Goal: Information Seeking & Learning: Learn about a topic

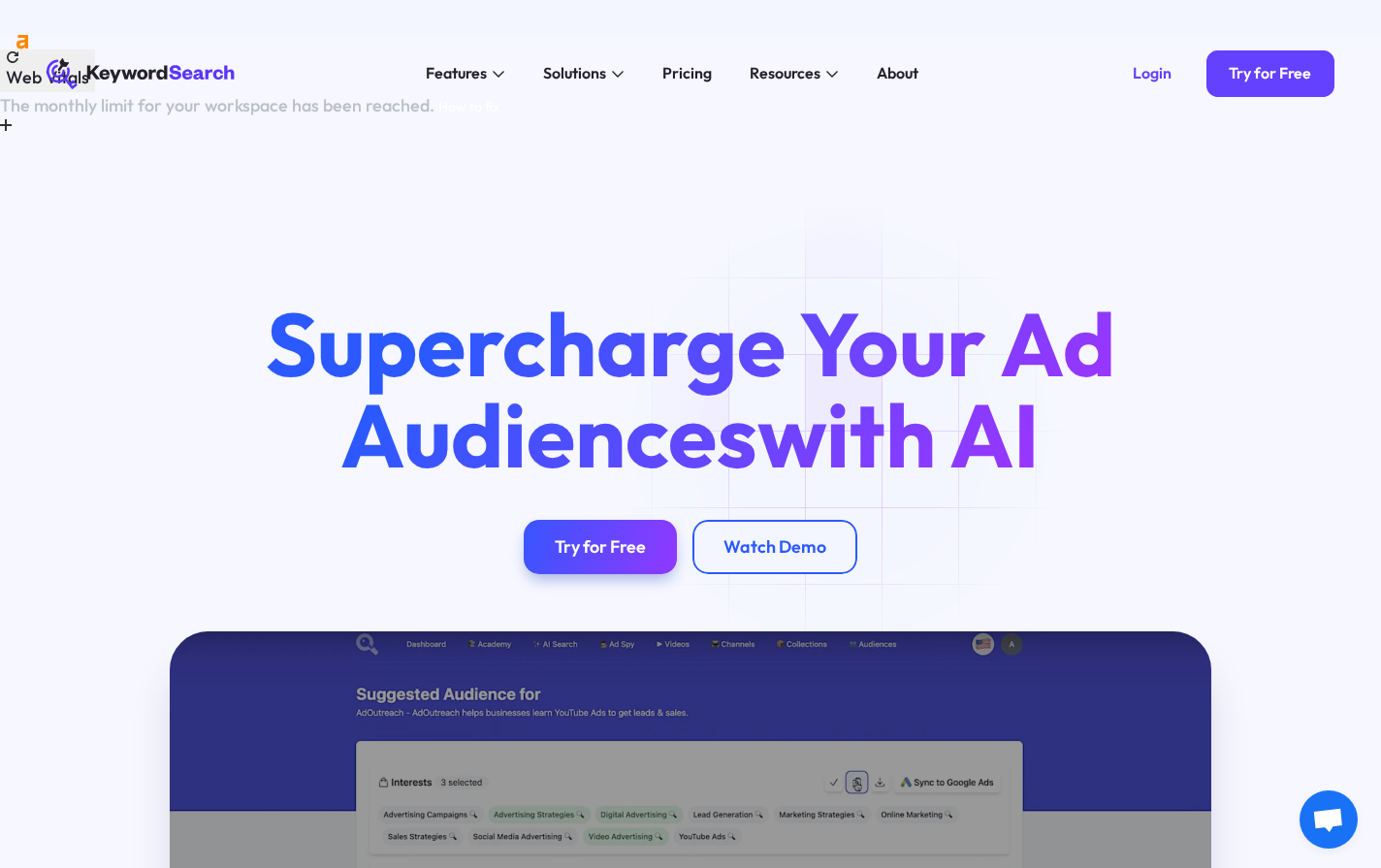
click at [1169, 81] on div "Login" at bounding box center [1152, 74] width 39 height 20
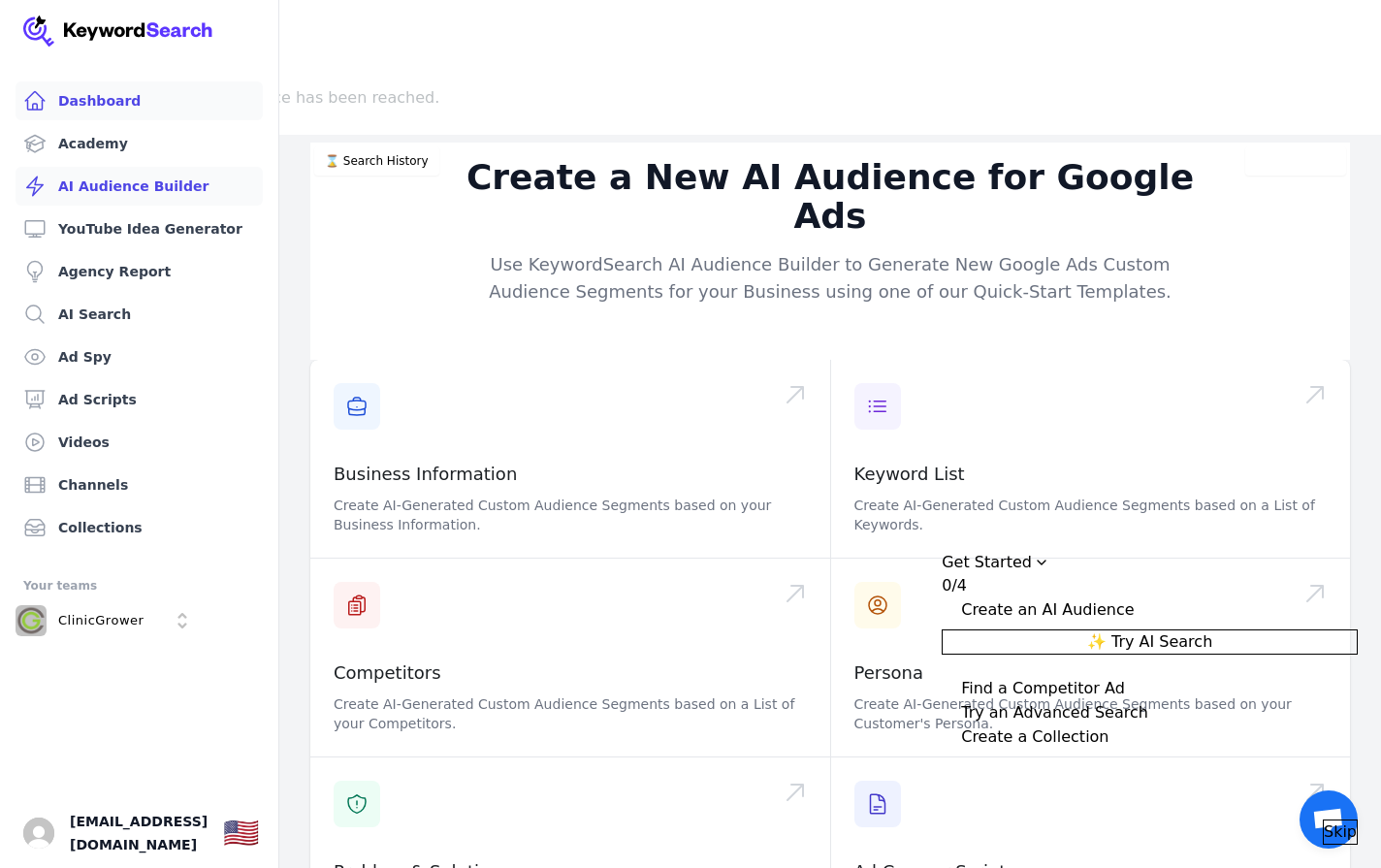
click at [74, 110] on link "Dashboard" at bounding box center [139, 101] width 247 height 39
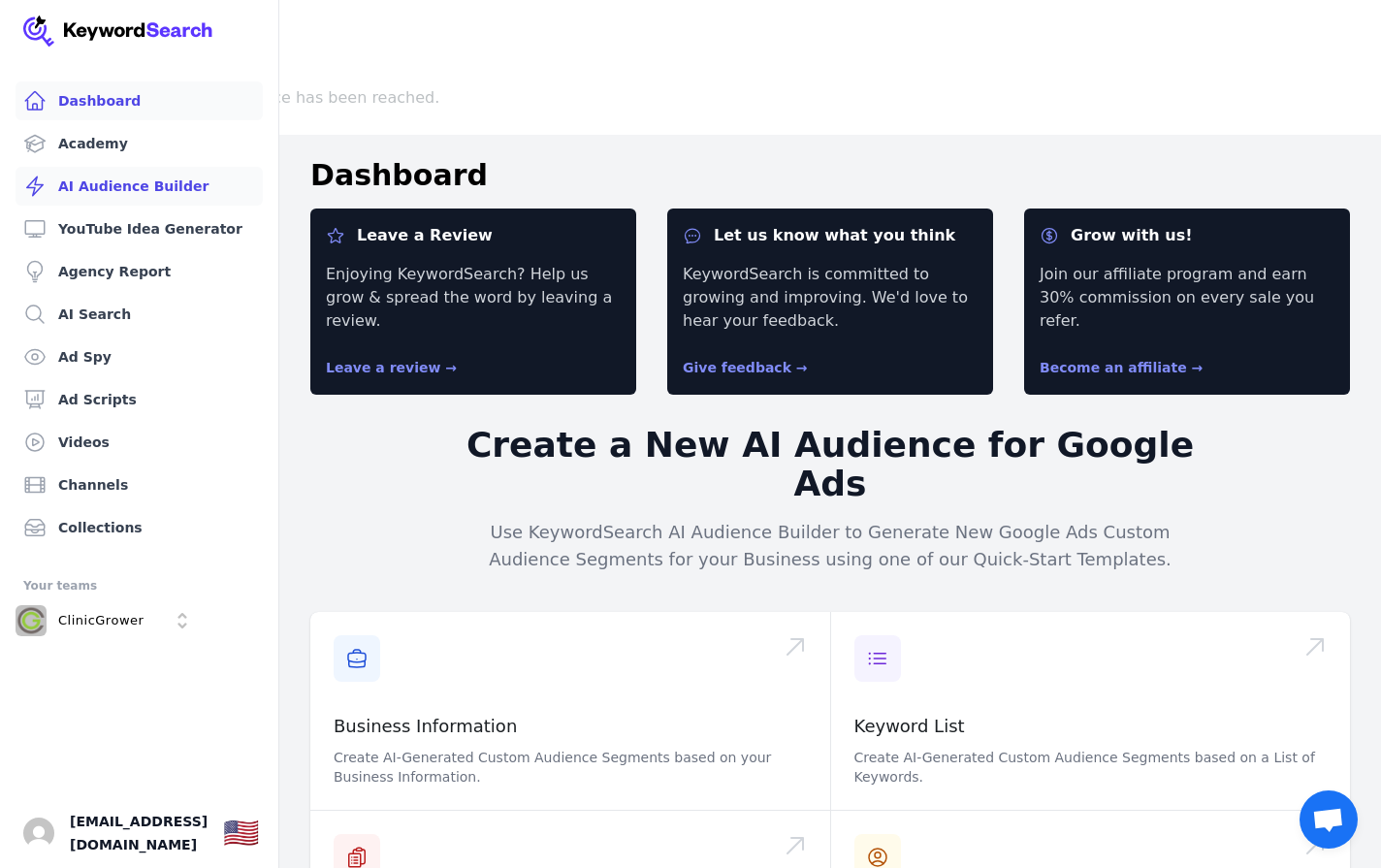
click at [118, 180] on link "AI Audience Builder" at bounding box center [139, 186] width 247 height 39
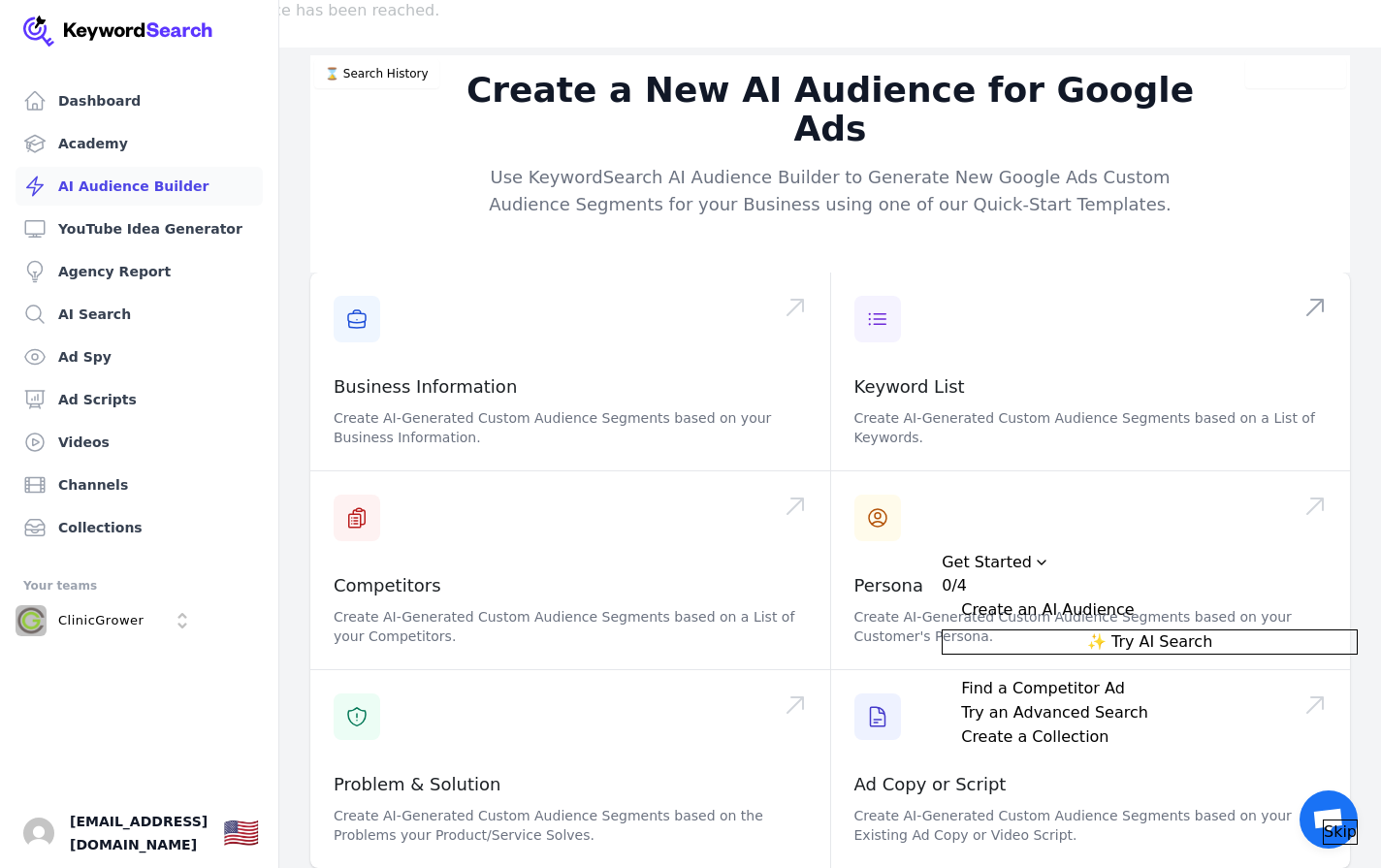
scroll to position [170, 0]
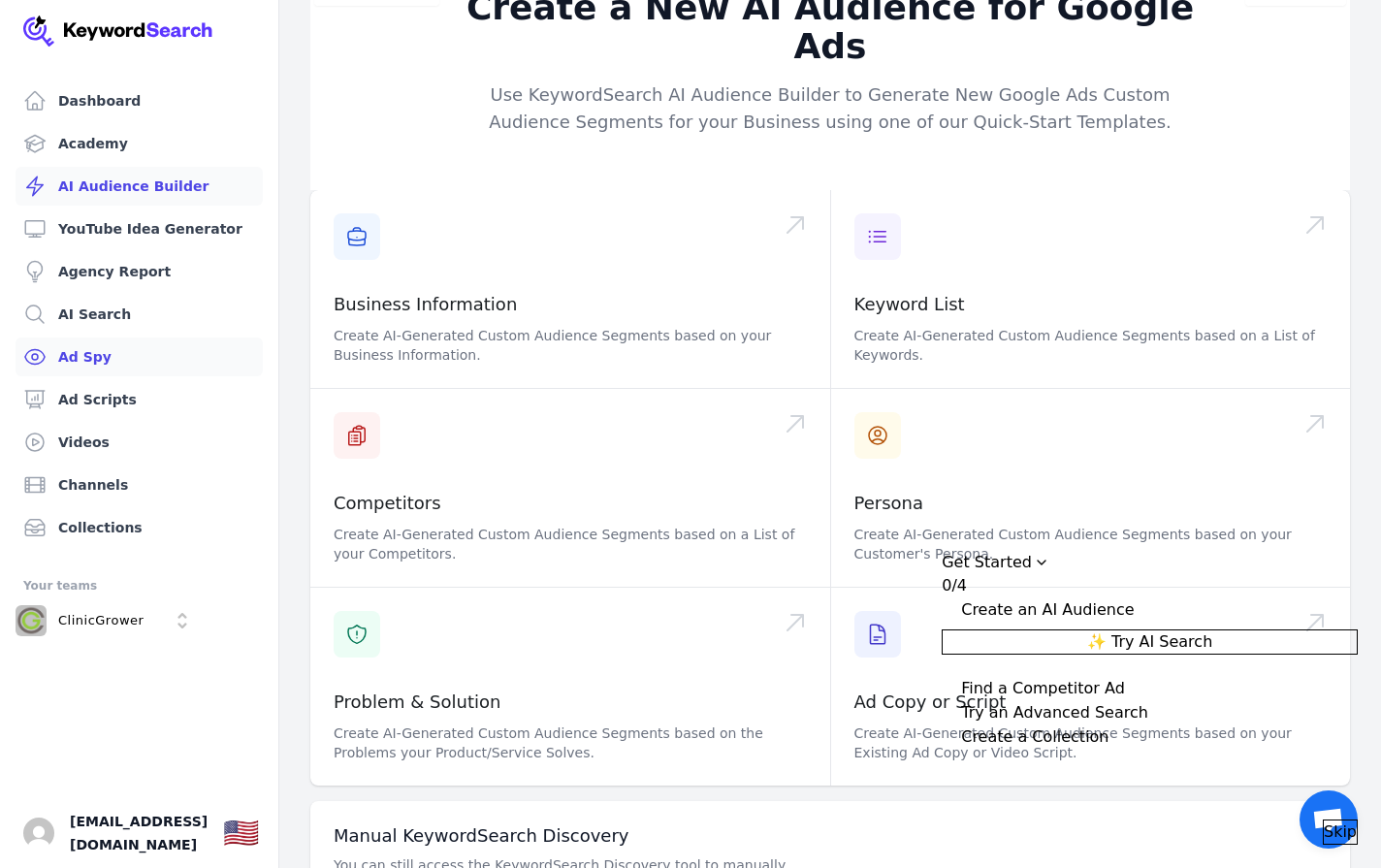
click at [89, 347] on link "Ad Spy" at bounding box center [139, 357] width 247 height 39
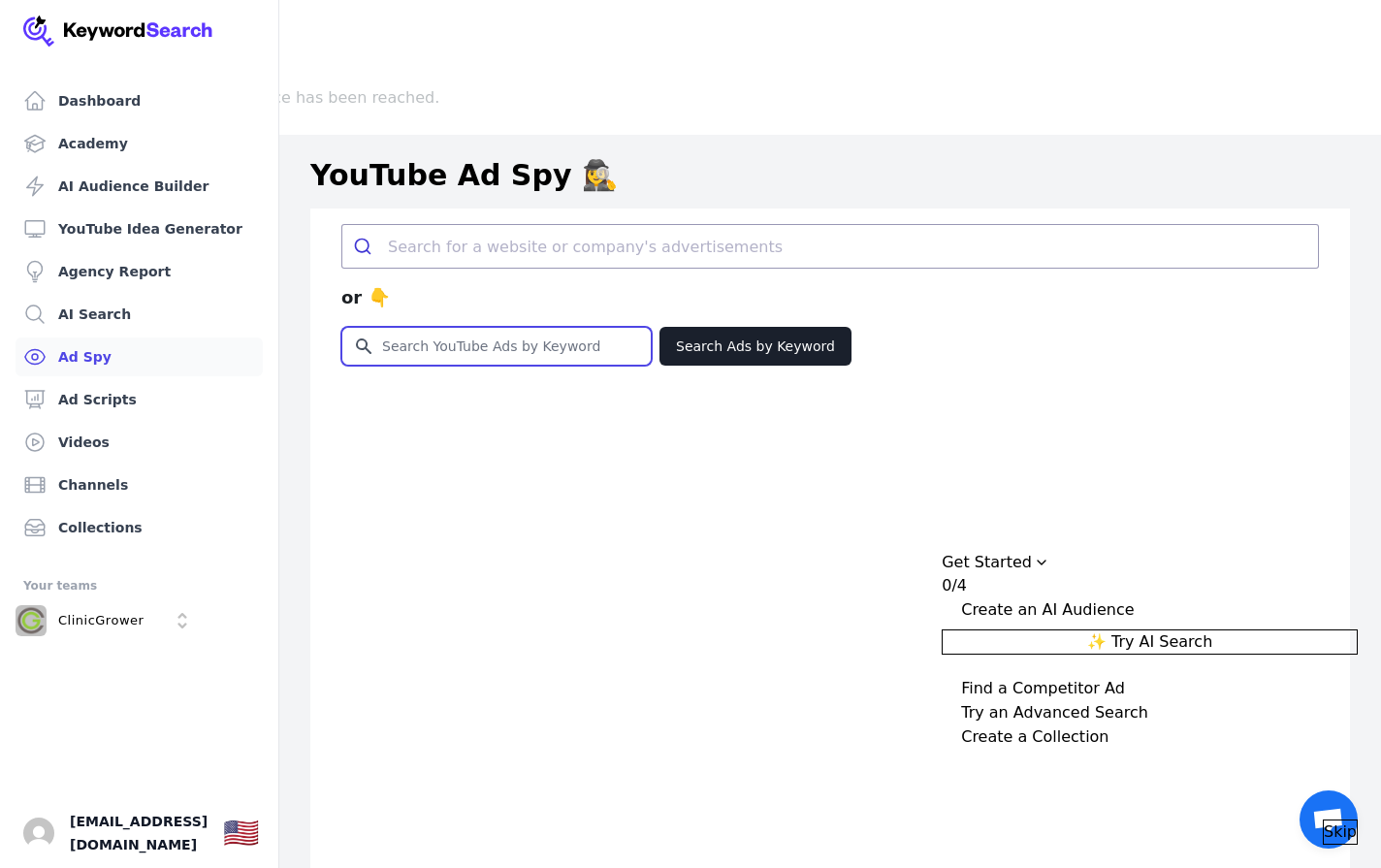
click at [496, 328] on input "Search for YouTube Keywords" at bounding box center [496, 346] width 309 height 37
type input "plastic surgeons"
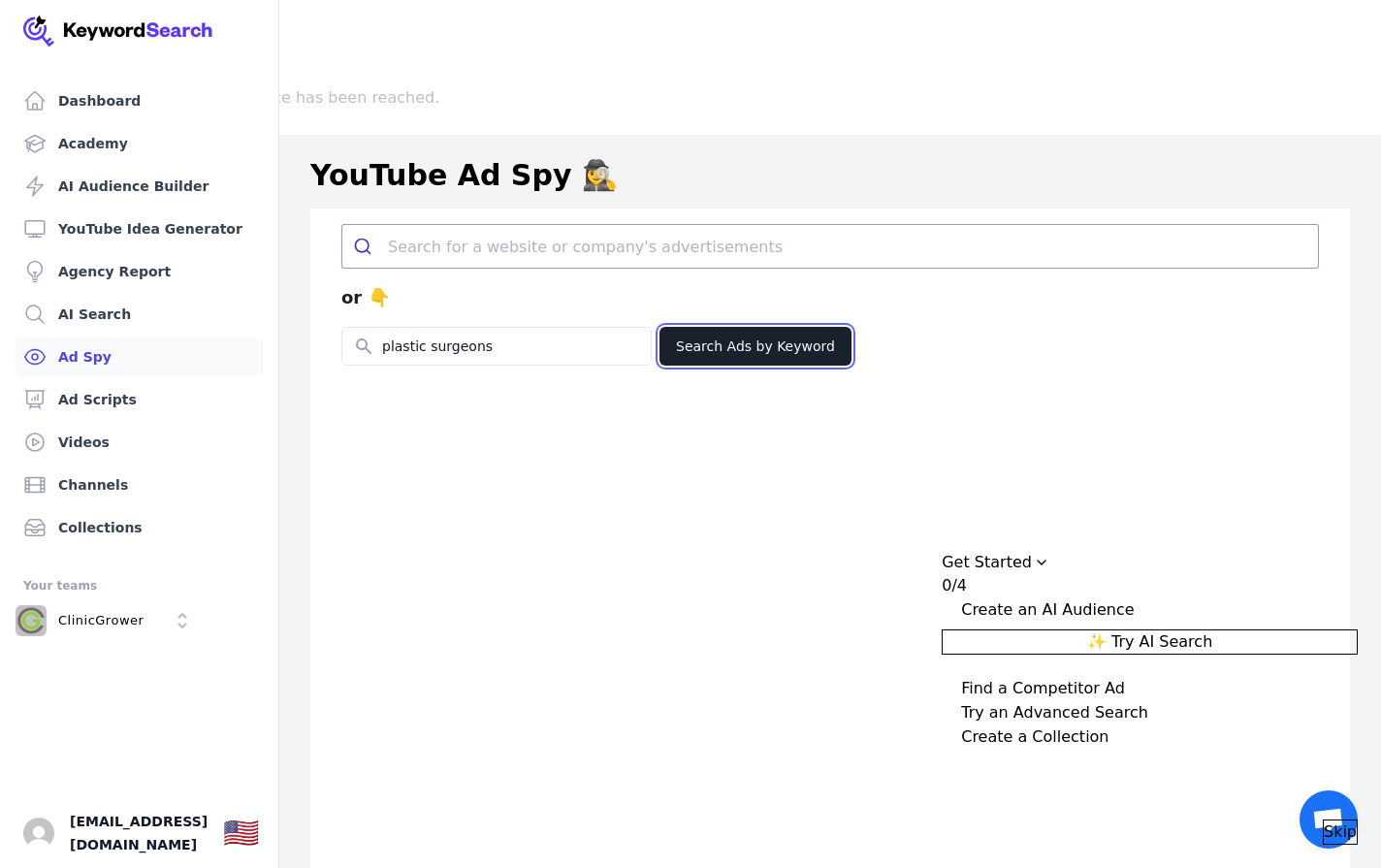
click at [810, 327] on button "Search Ads by Keyword" at bounding box center [756, 346] width 192 height 39
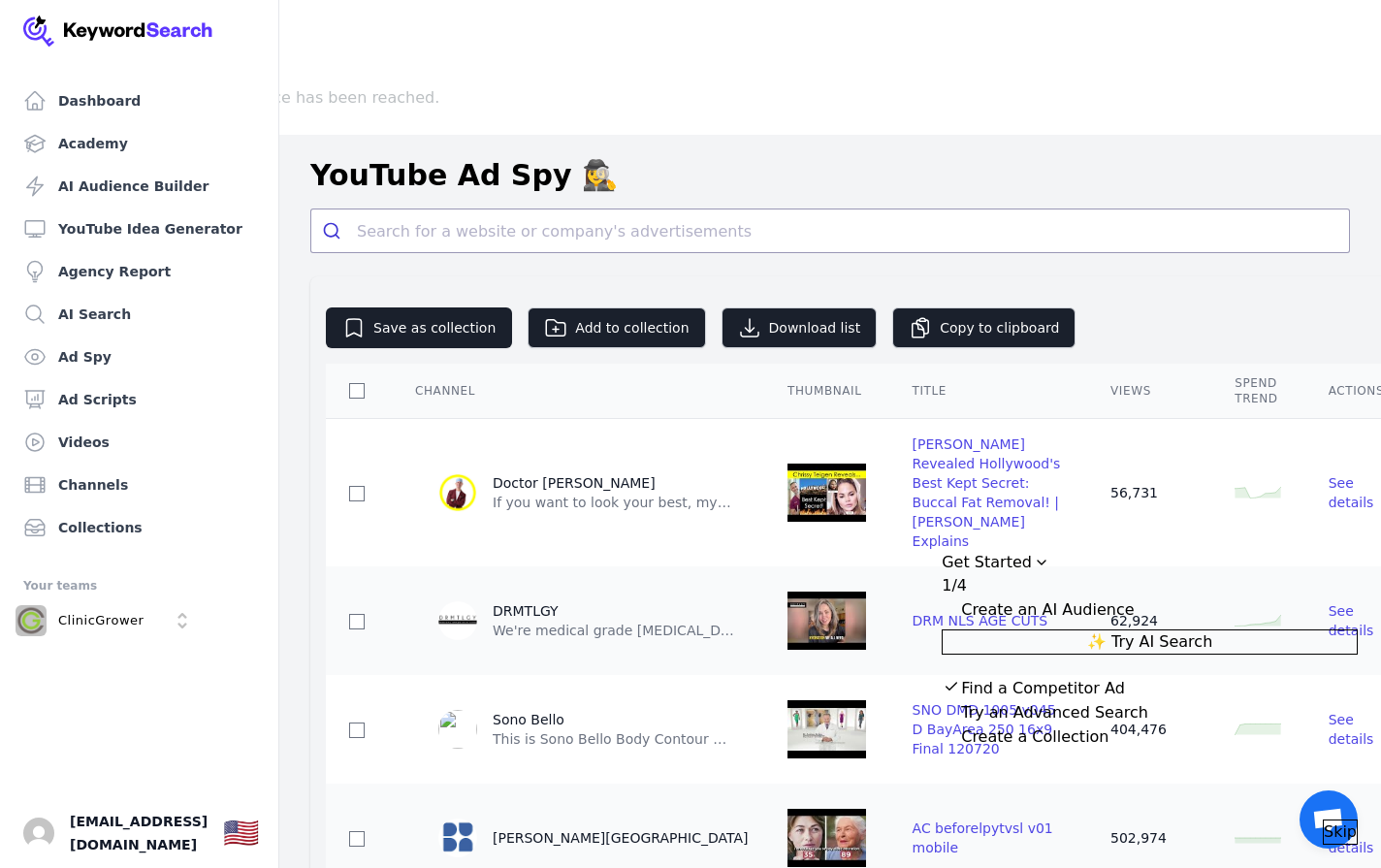
click at [825, 142] on header "YouTube Ad Spy 🕵️‍♀️" at bounding box center [831, 175] width 1102 height 66
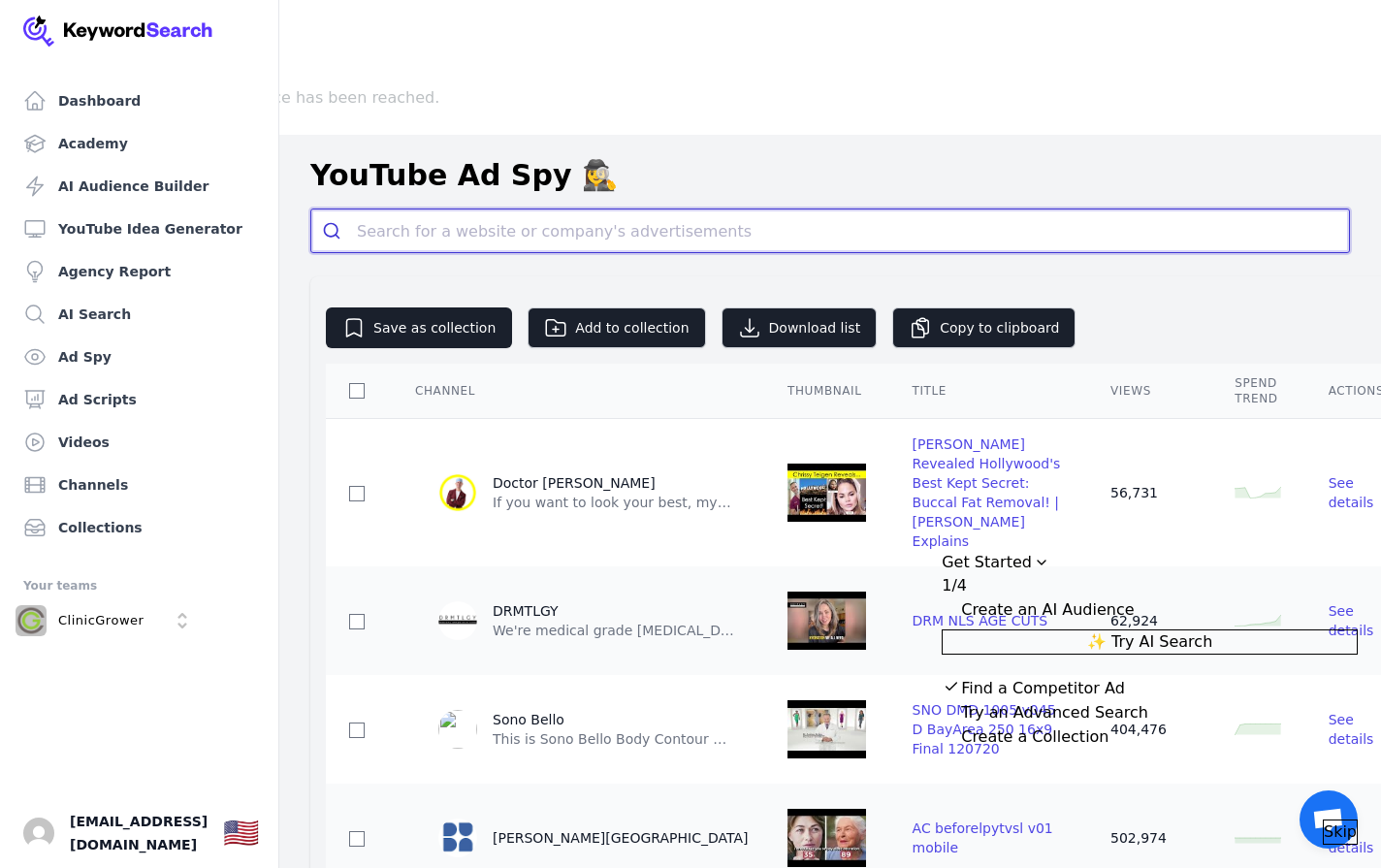
click at [416, 210] on input "search" at bounding box center [853, 231] width 993 height 43
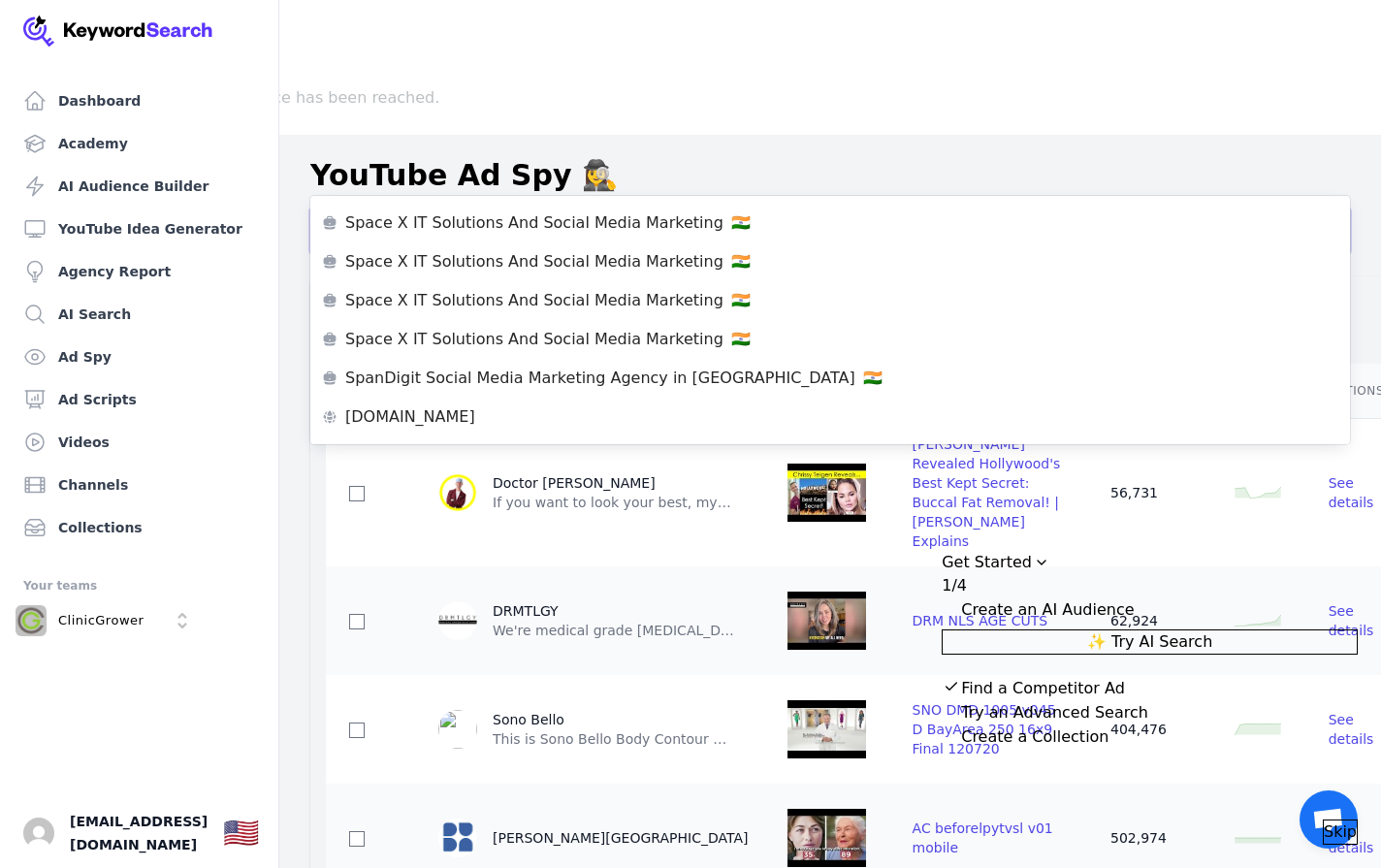
type input "med spa marketing"
click at [311, 210] on button "submit" at bounding box center [333, 231] width 45 height 43
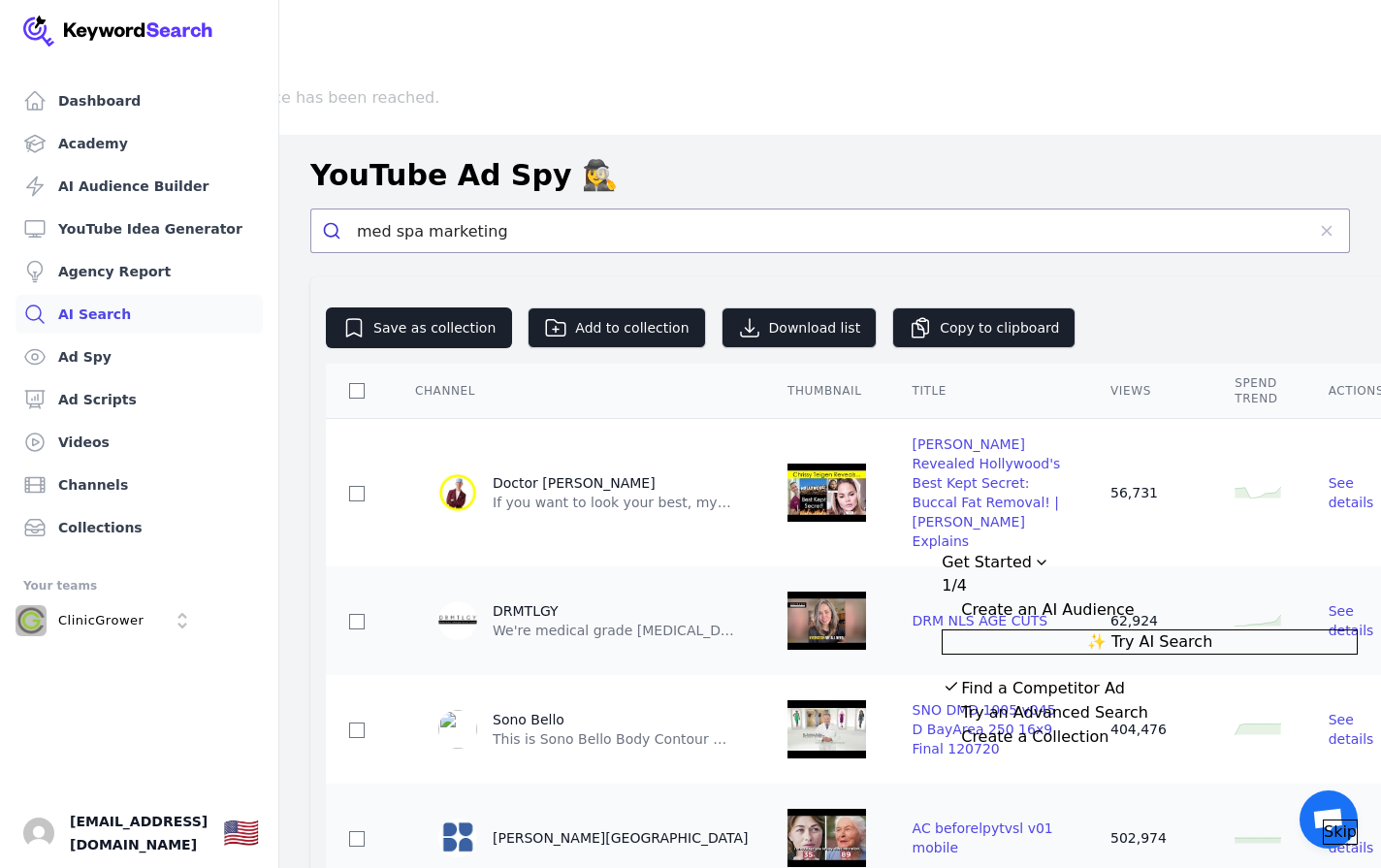
click at [77, 319] on link "AI Search" at bounding box center [139, 315] width 247 height 39
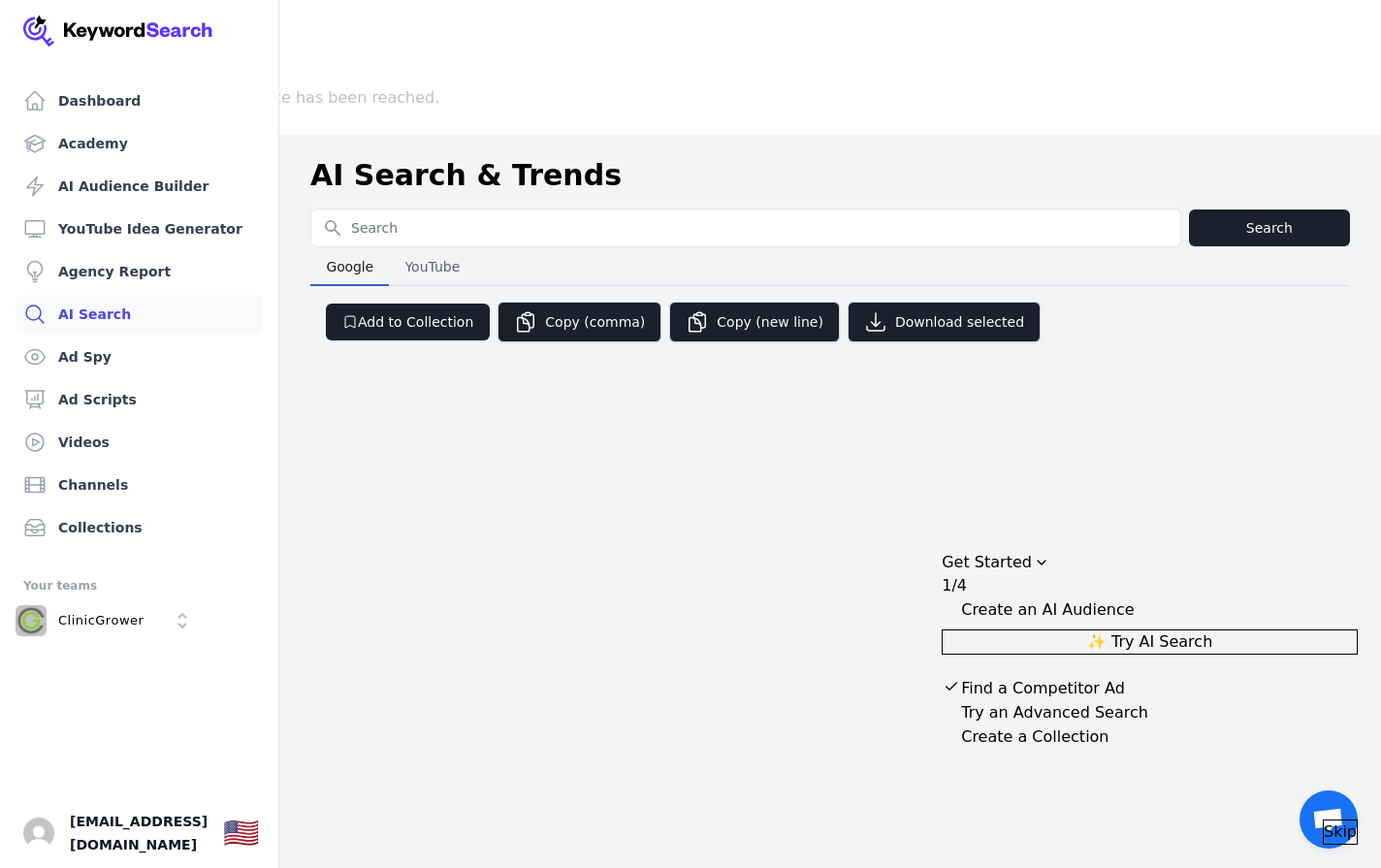
click at [439, 210] on input "Search for YouTube Keywords" at bounding box center [745, 229] width 869 height 37
click at [78, 358] on link "Ad Spy" at bounding box center [139, 357] width 247 height 39
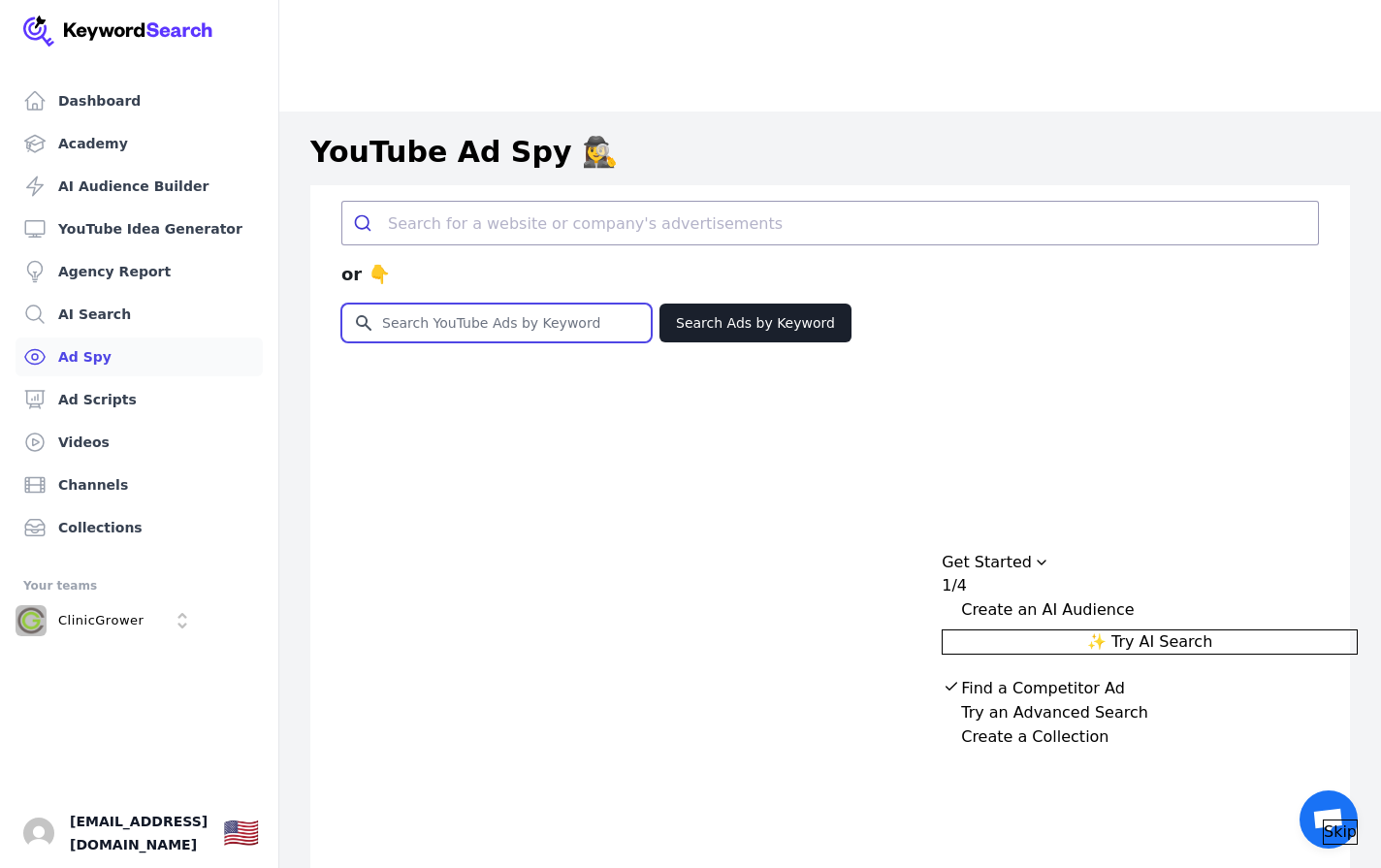
click at [459, 305] on input "Search for YouTube Keywords" at bounding box center [496, 324] width 309 height 37
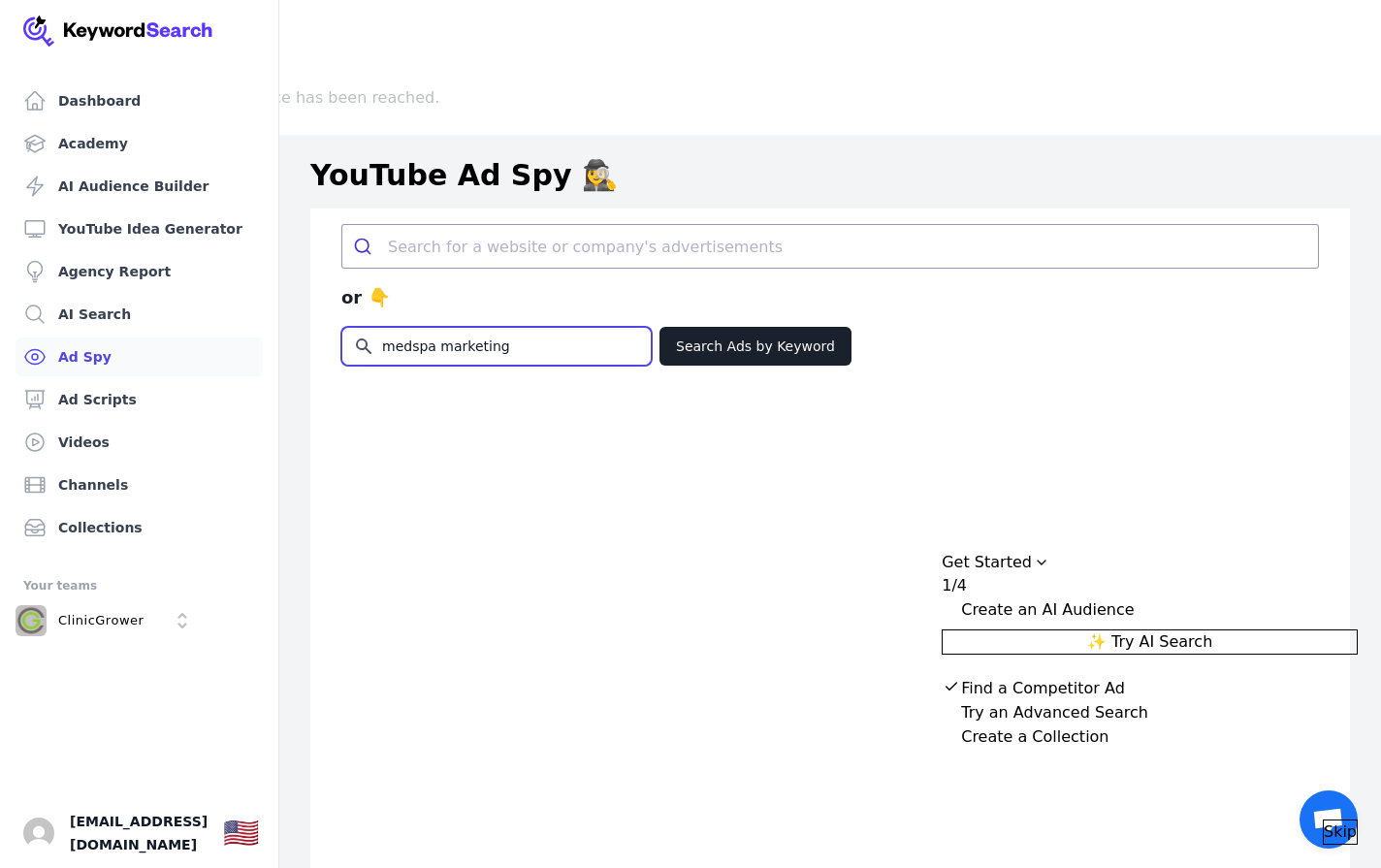
type input "medspa marketing"
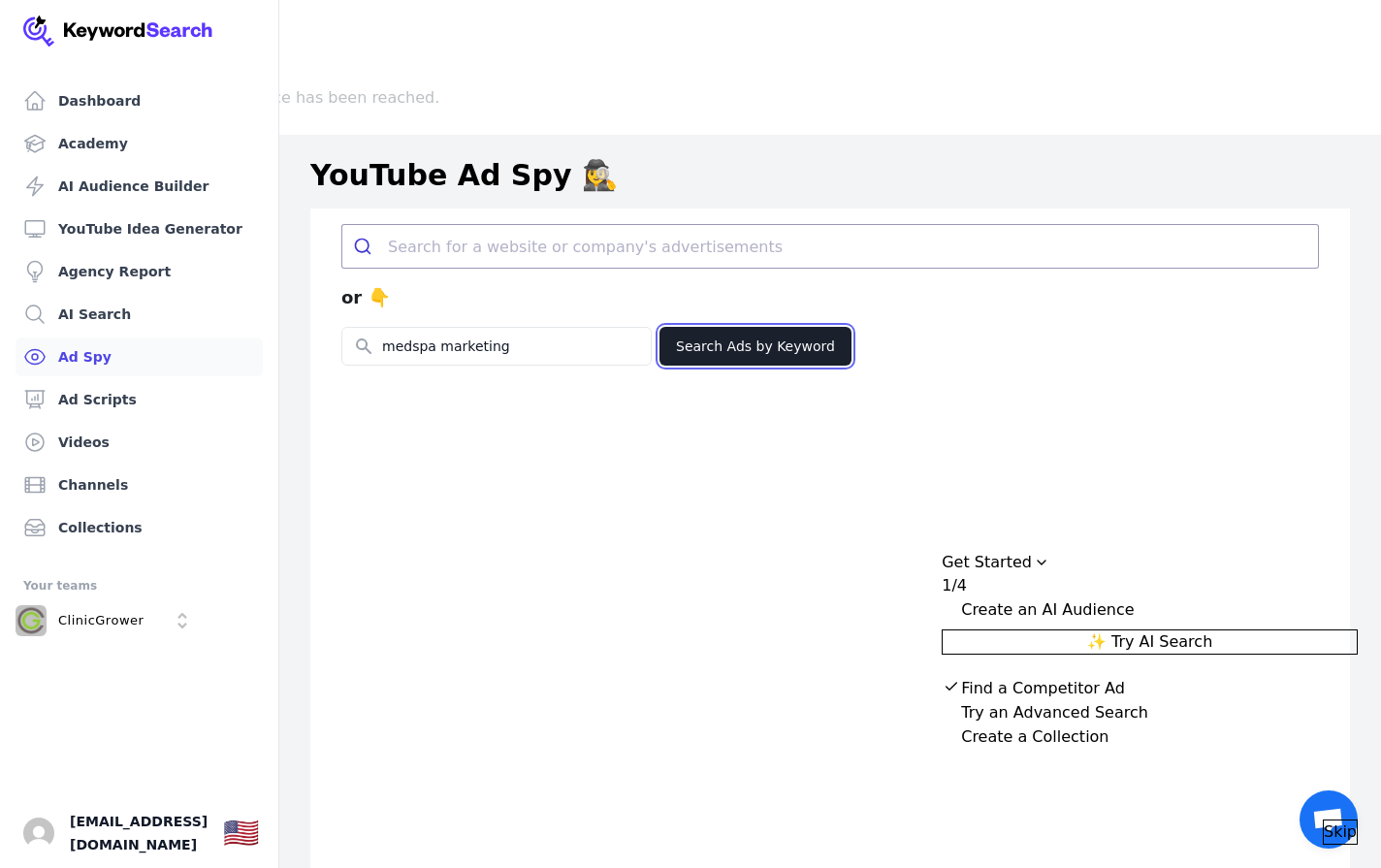
click at [796, 327] on button "Search Ads by Keyword" at bounding box center [756, 346] width 192 height 39
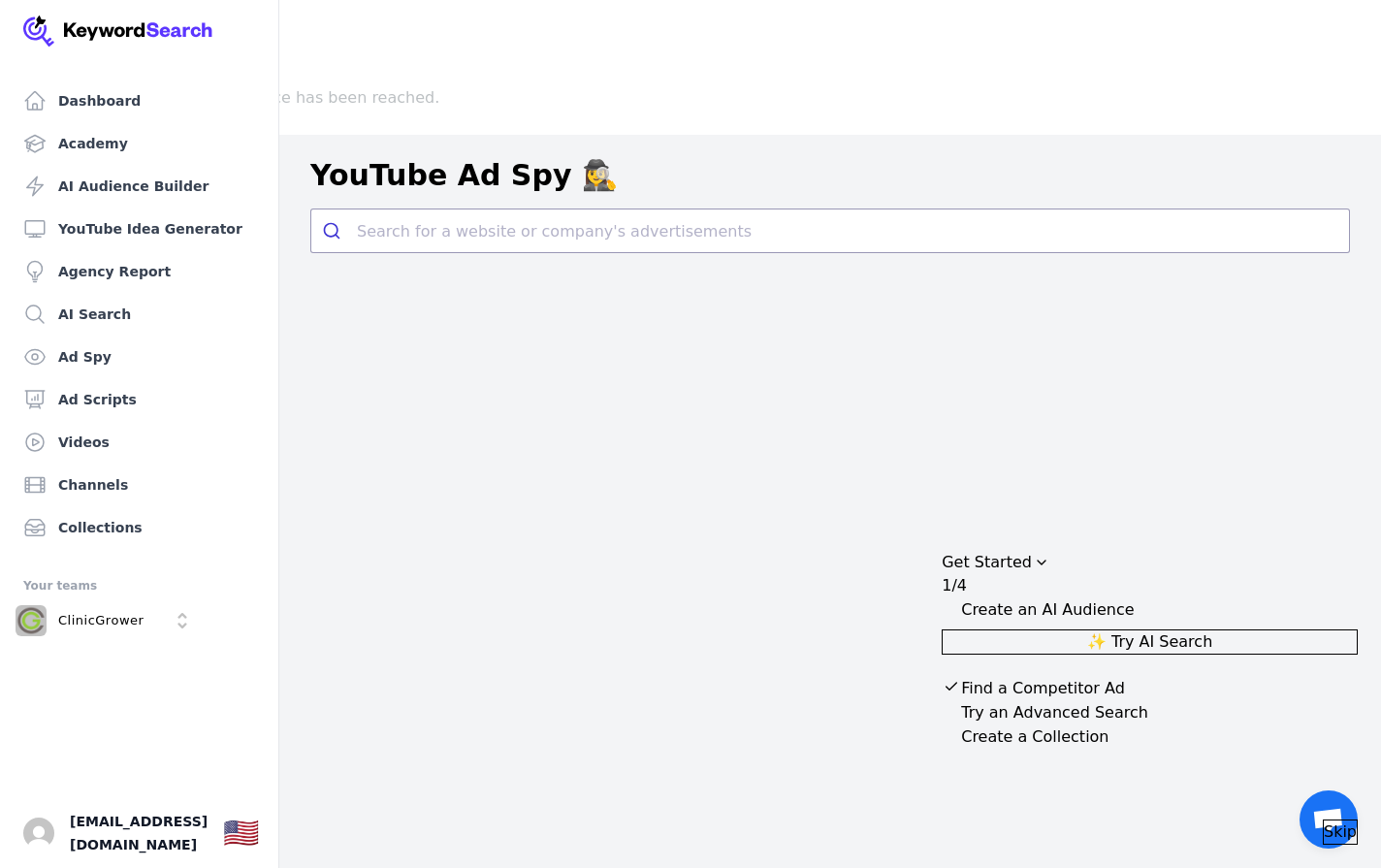
scroll to position [58, 0]
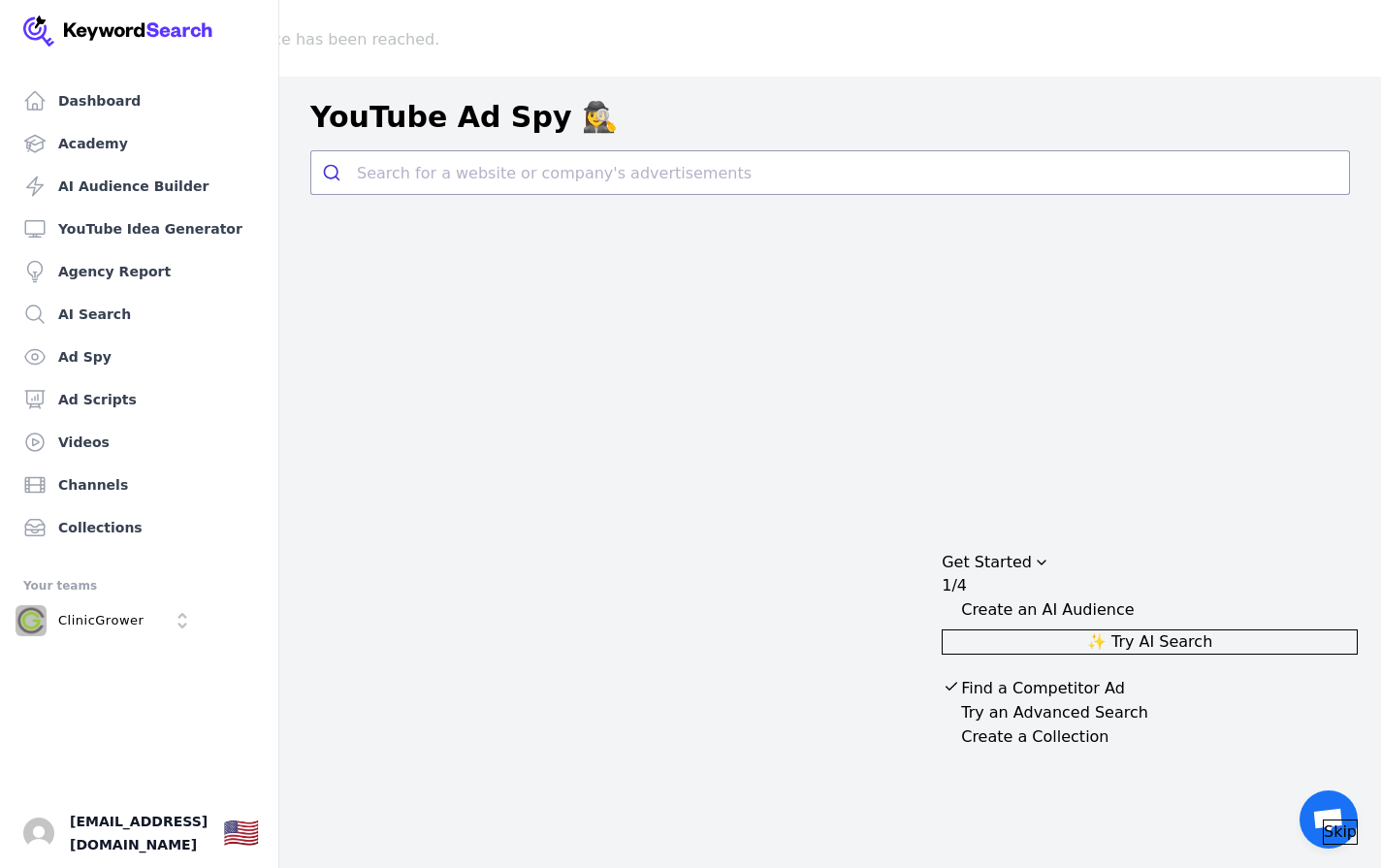
click at [1327, 825] on span "Skip" at bounding box center [1341, 833] width 33 height 24
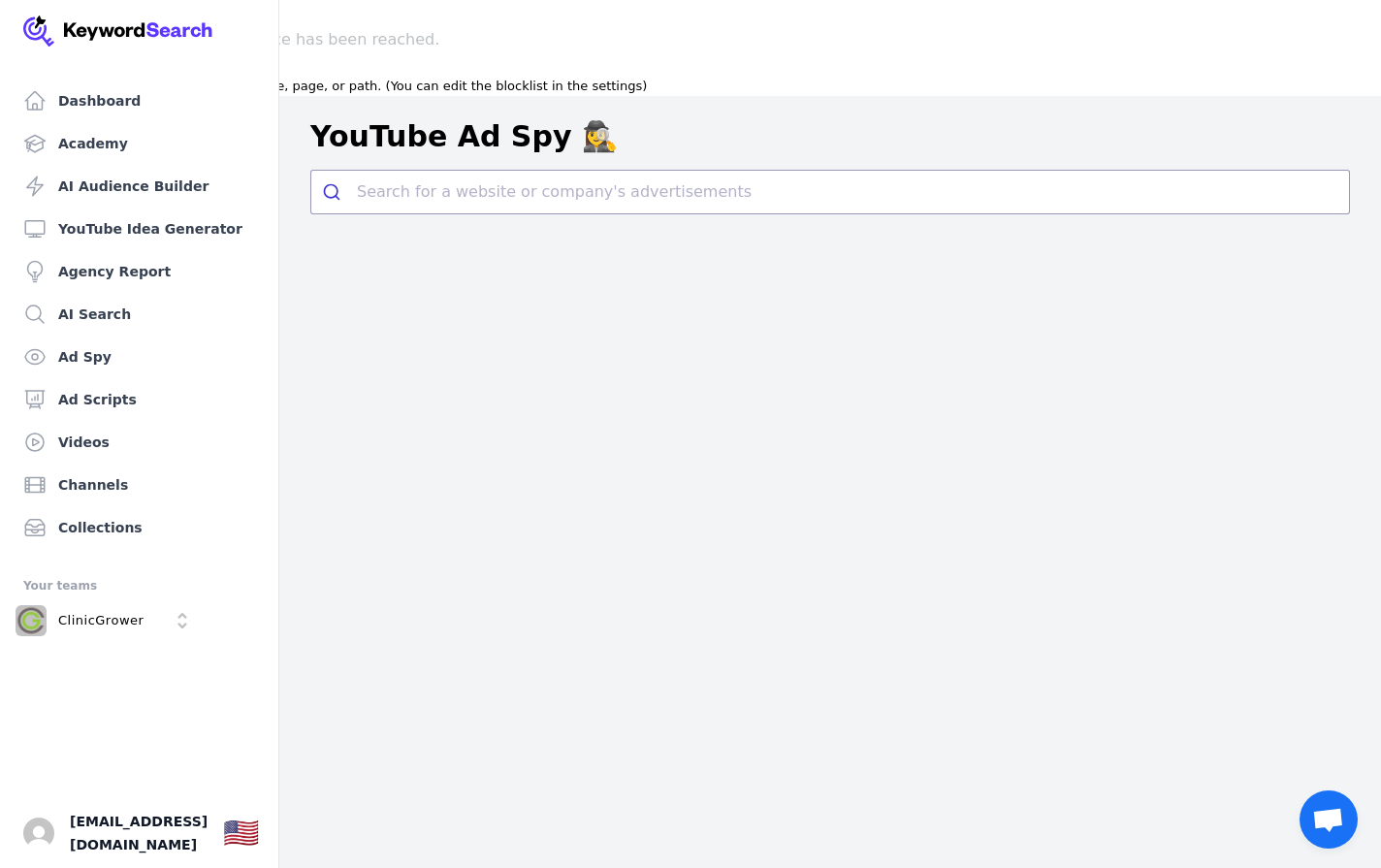
click at [14, 77] on icon at bounding box center [7, 70] width 14 height 14
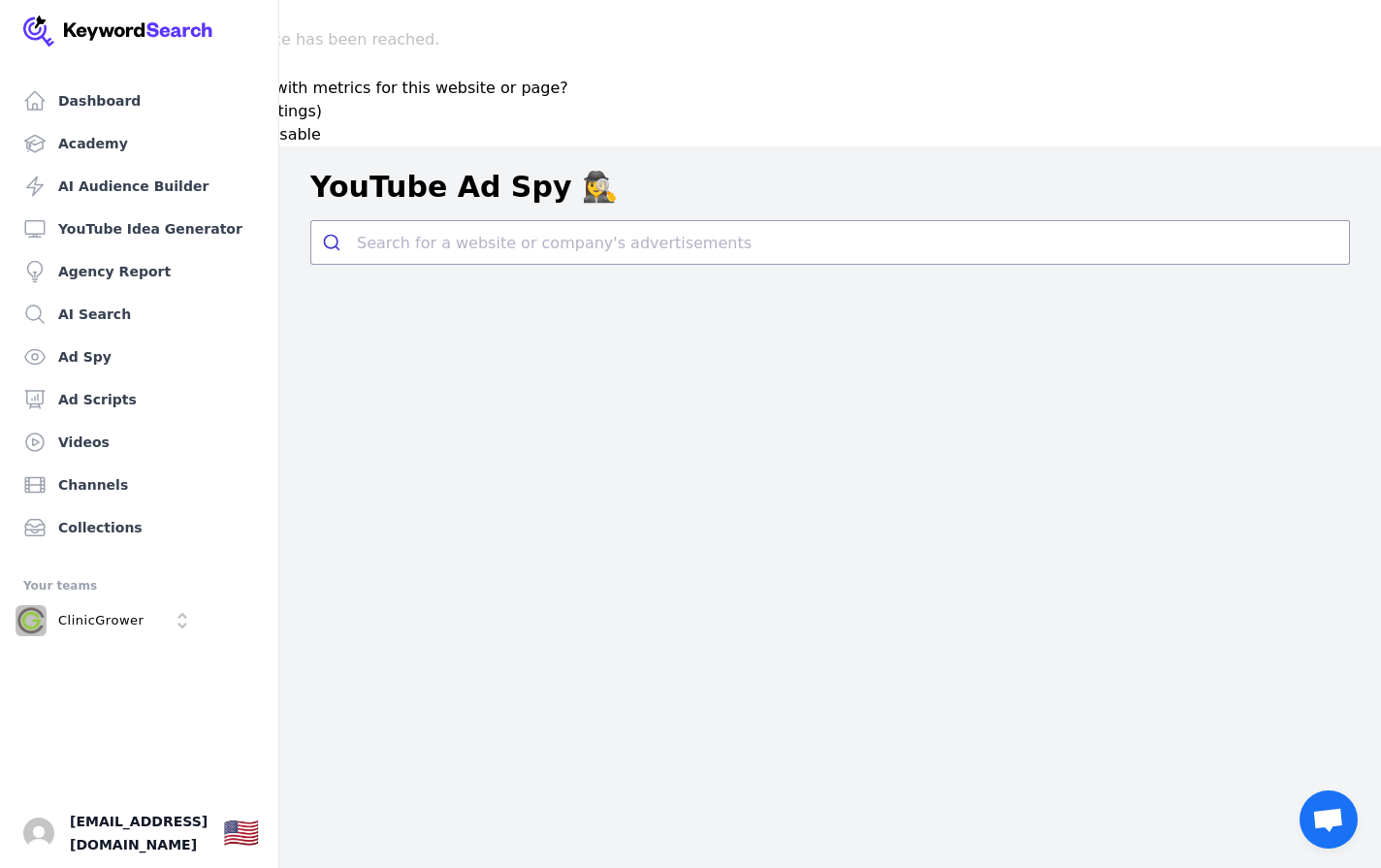
click at [219, 146] on button "For the domain" at bounding box center [160, 135] width 118 height 24
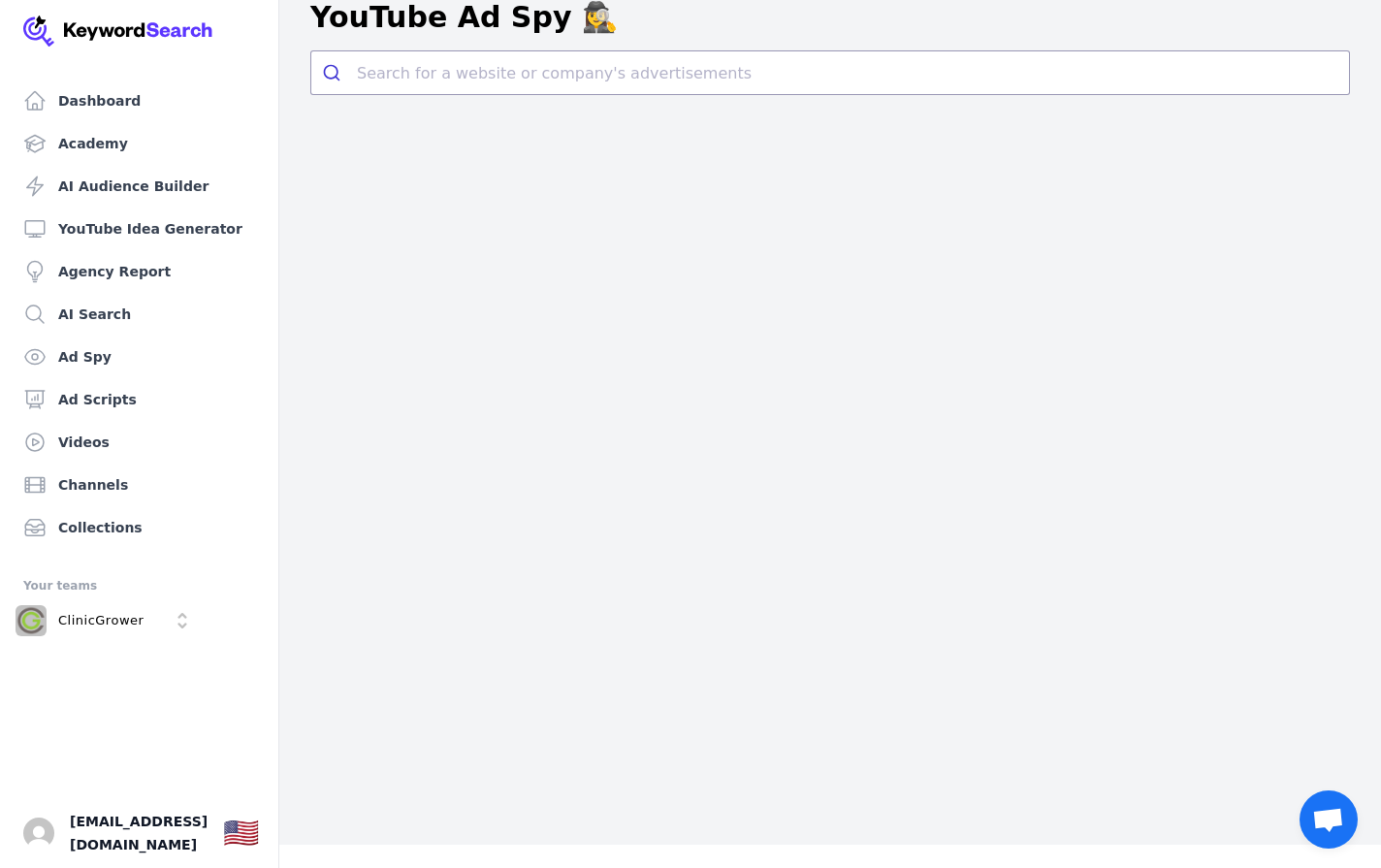
scroll to position [0, 0]
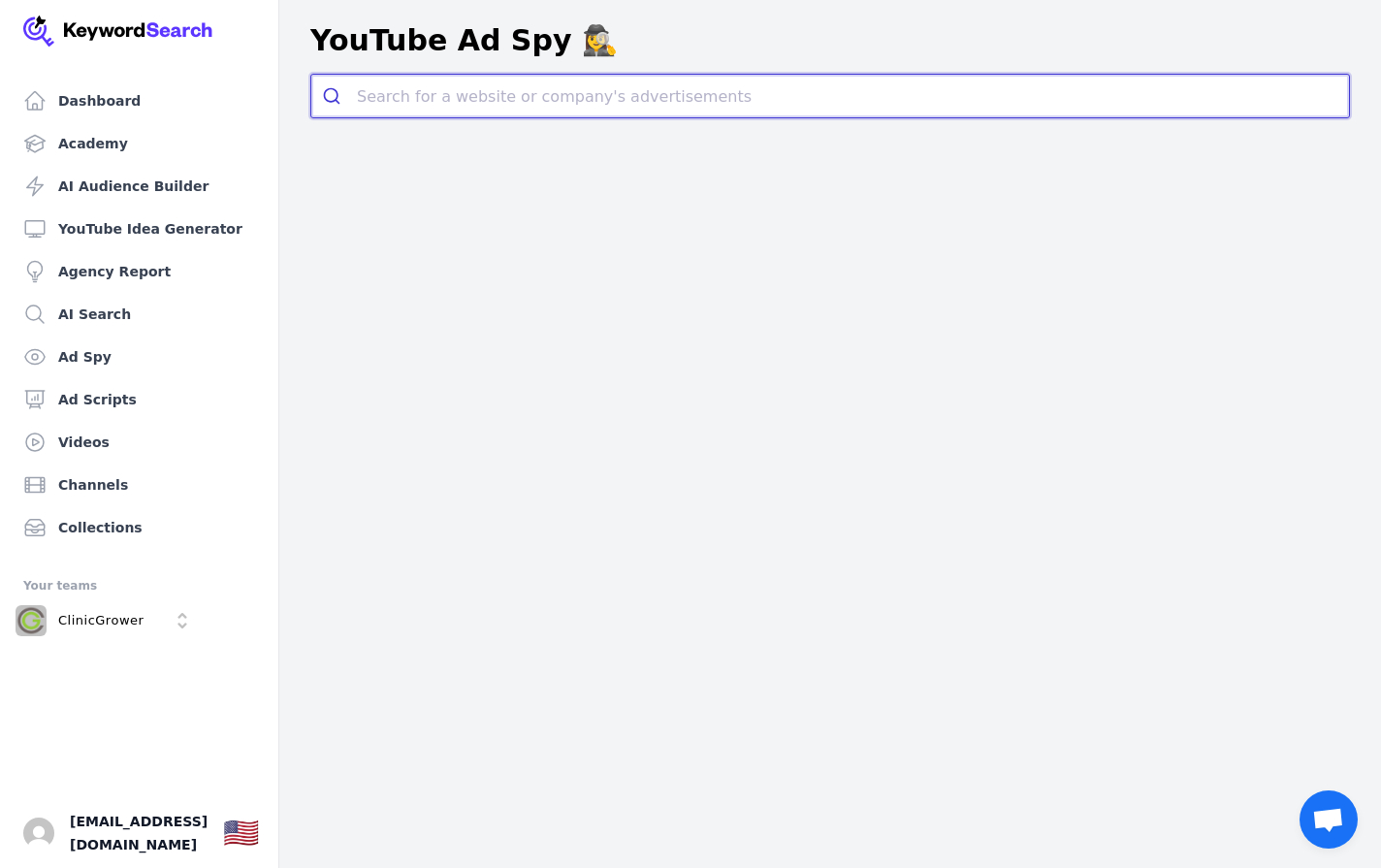
click at [444, 96] on input "search" at bounding box center [853, 96] width 993 height 43
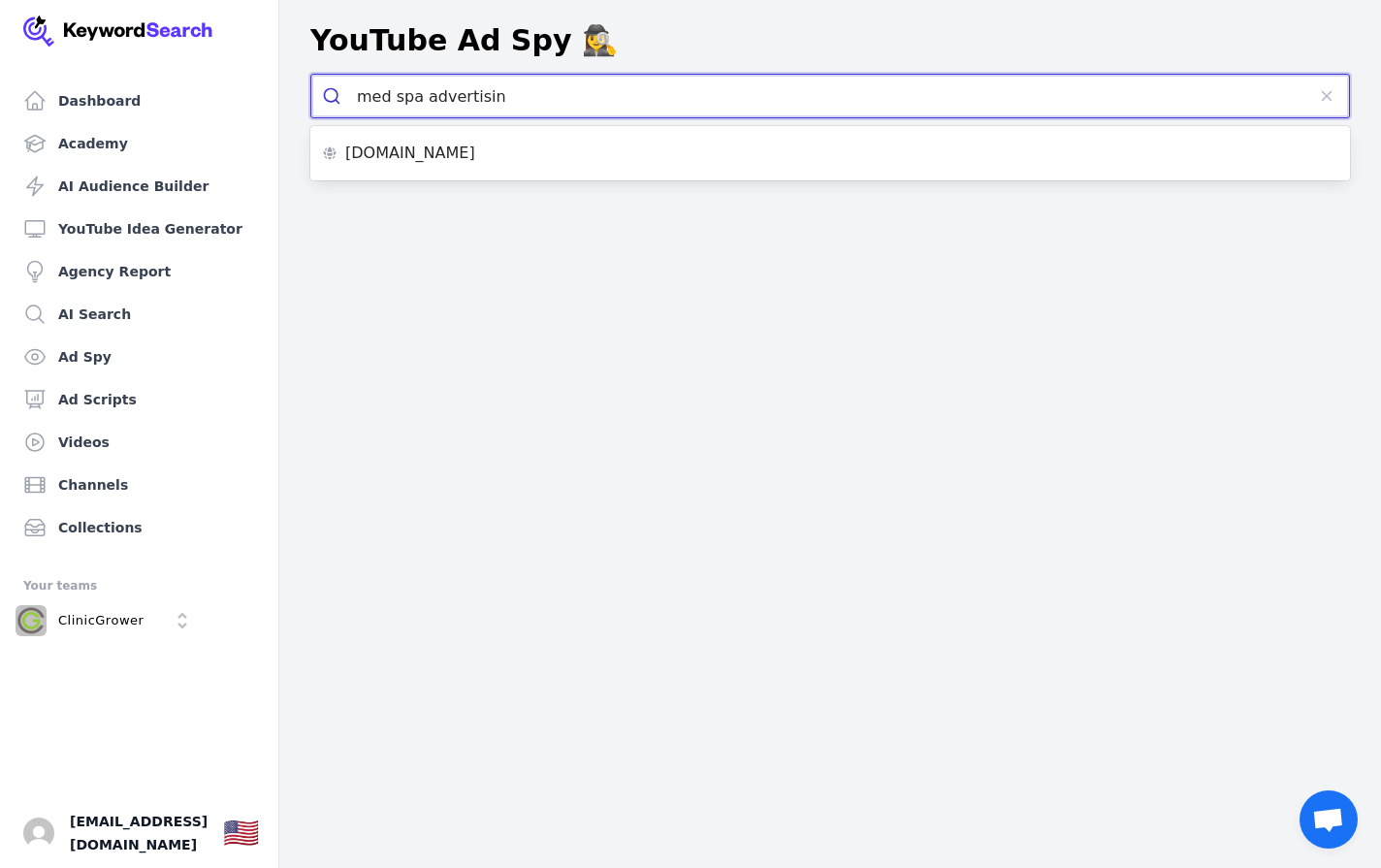
type input "med spa advertising"
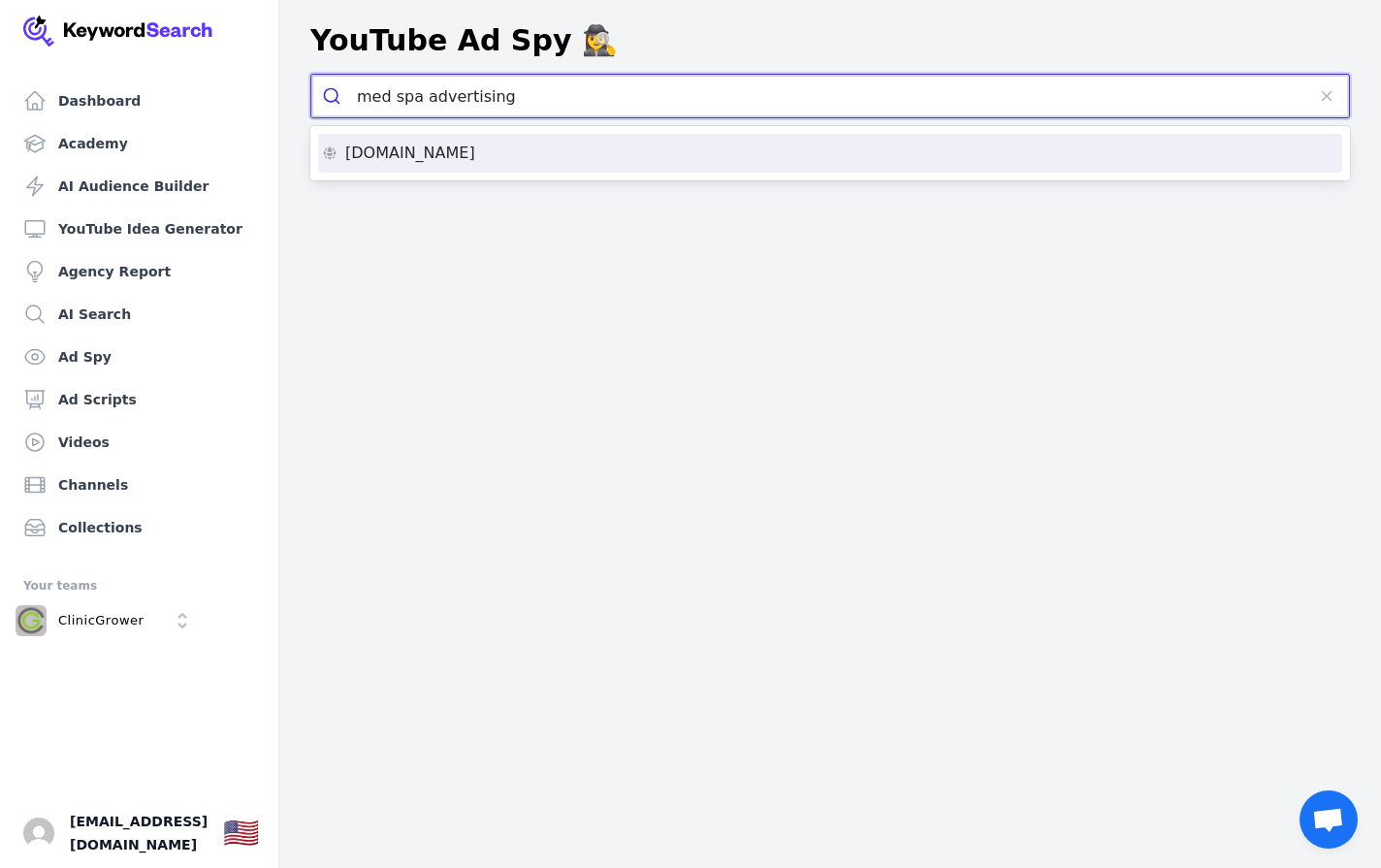
click at [420, 165] on li "[DOMAIN_NAME]" at bounding box center [830, 153] width 1024 height 39
